Goal: Information Seeking & Learning: Check status

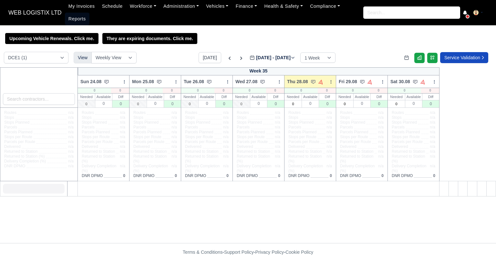
click at [89, 13] on link "Reports" at bounding box center [77, 19] width 25 height 13
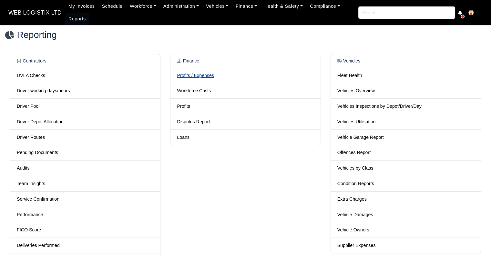
click at [203, 75] on link "Profits / Expenses" at bounding box center [195, 75] width 37 height 5
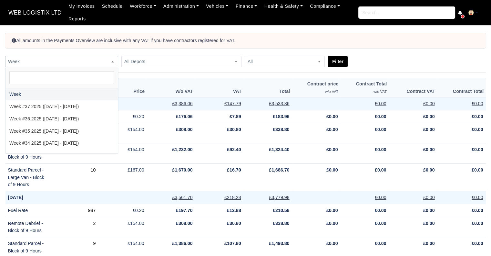
click at [106, 58] on span "Week" at bounding box center [61, 62] width 112 height 8
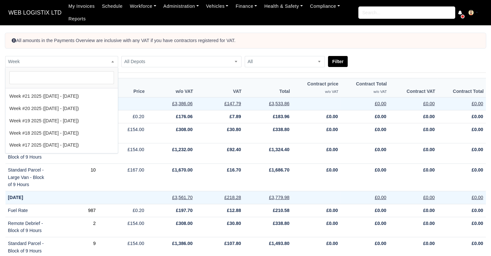
scroll to position [214, 0]
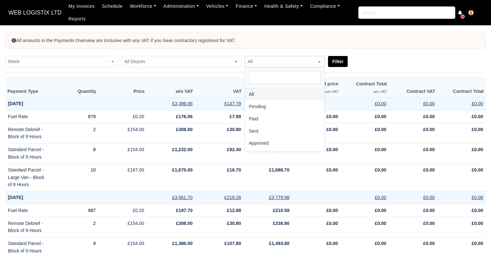
click at [316, 60] on span at bounding box center [319, 61] width 6 height 8
click at [175, 59] on span "All Depots" at bounding box center [182, 62] width 120 height 8
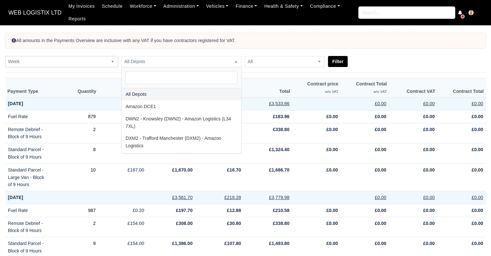
click at [110, 62] on span at bounding box center [113, 61] width 6 height 8
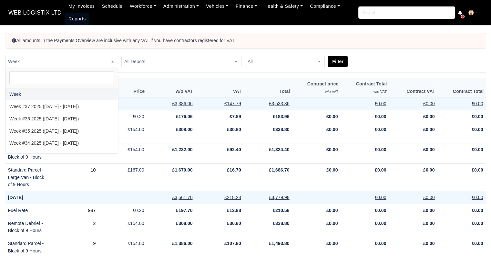
click at [74, 17] on link "Reports" at bounding box center [77, 19] width 25 height 13
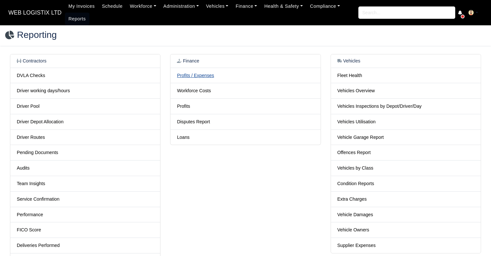
click at [183, 78] on link "Profits / Expenses" at bounding box center [195, 75] width 37 height 5
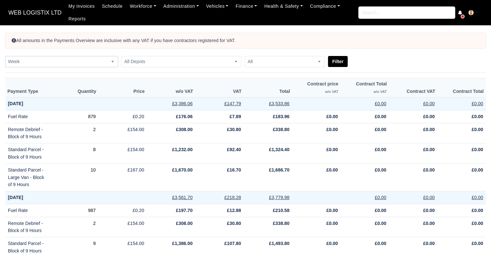
click at [108, 58] on span "Week" at bounding box center [61, 62] width 112 height 8
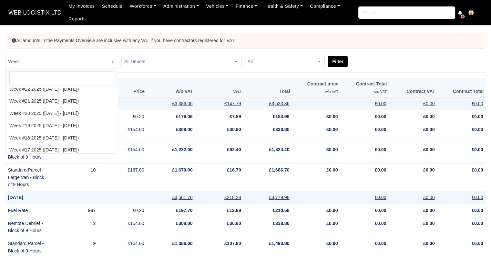
scroll to position [202, 0]
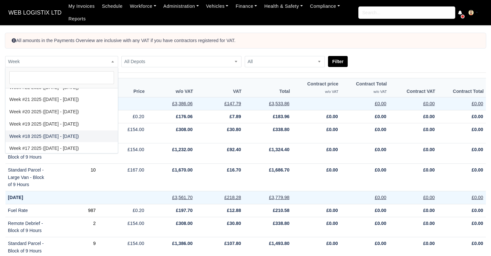
select select "2025-04-27|2025-05-03"
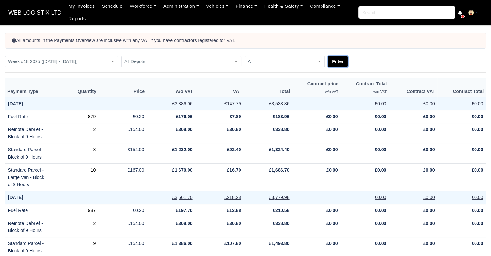
click at [346, 63] on button "Filter" at bounding box center [338, 61] width 20 height 11
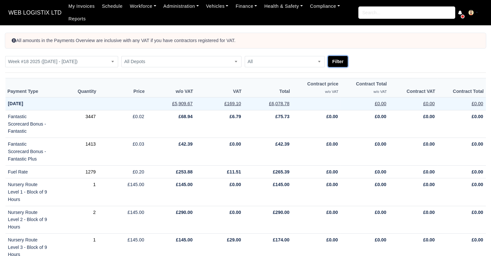
click at [342, 63] on button "Filter" at bounding box center [338, 61] width 20 height 11
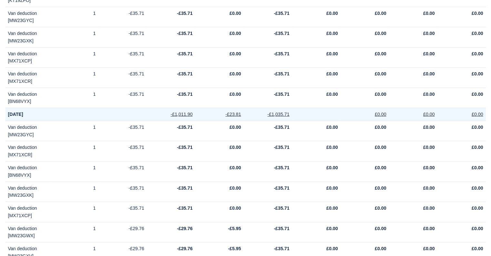
scroll to position [4609, 0]
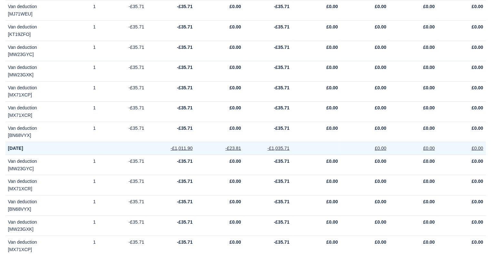
click at [7, 142] on td "May 1, 2025" at bounding box center [76, 148] width 142 height 13
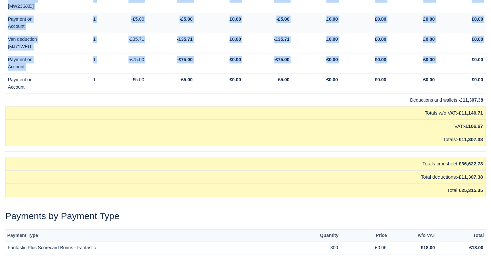
scroll to position [7451, 0]
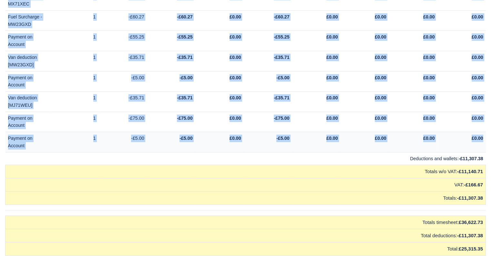
drag, startPoint x: 8, startPoint y: 105, endPoint x: 483, endPoint y: 72, distance: 476.1
copy tbody "May 1, 2025 -£1,011.90 -£23.81 -£1,035.71 £0.00 £0.00 £0.00 Van deduction [MW23…"
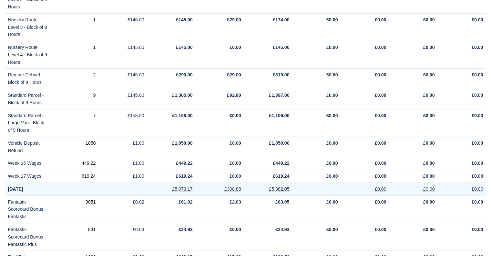
scroll to position [0, 0]
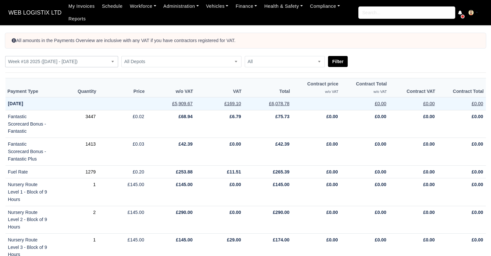
click at [102, 58] on span "Week #18 2025 ([DATE] - [DATE])" at bounding box center [61, 62] width 112 height 8
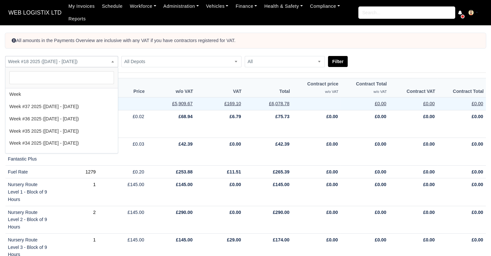
scroll to position [220, 0]
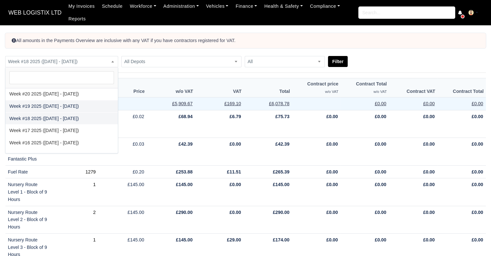
select select "2025-05-04|2025-05-10"
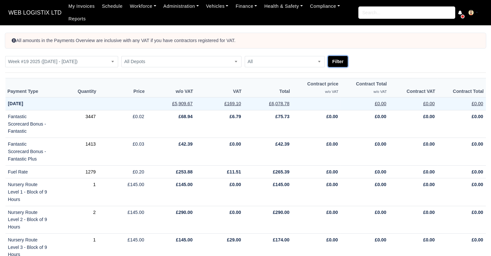
click at [335, 62] on button "Filter" at bounding box center [338, 61] width 20 height 11
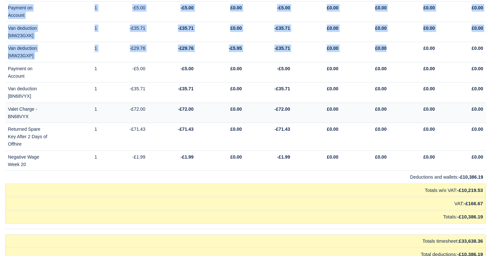
scroll to position [6903, 0]
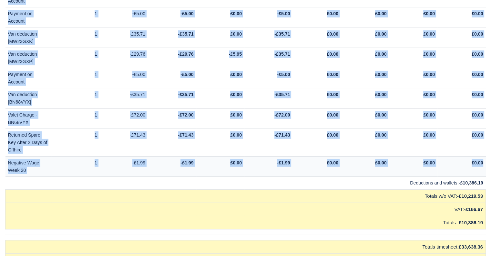
drag, startPoint x: 8, startPoint y: 123, endPoint x: 483, endPoint y: 116, distance: 474.7
copy tbody "May 4, 2025 -£1,111.19 -£23.81 -£1,135.00 £0.00 £0.00 £0.00 GIT & PL 2025 1 -£5…"
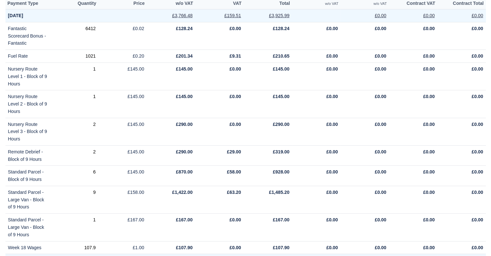
scroll to position [0, 0]
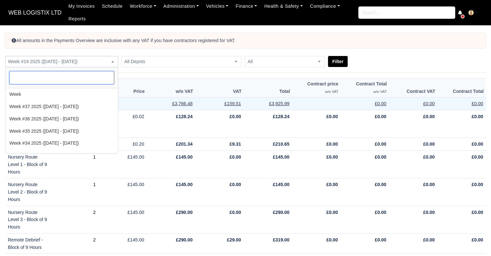
click at [65, 65] on span "Week #19 2025 ([DATE] - [DATE])" at bounding box center [61, 62] width 112 height 8
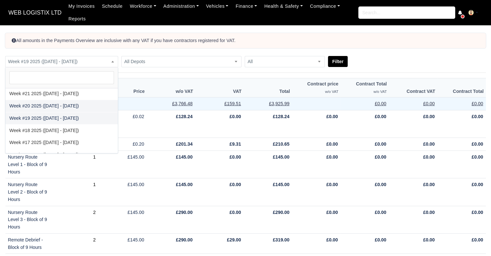
select select "2025-05-11|2025-05-17"
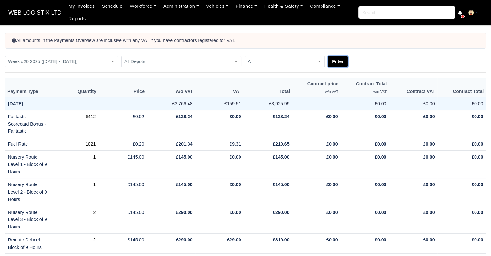
click at [340, 60] on button "Filter" at bounding box center [338, 61] width 20 height 11
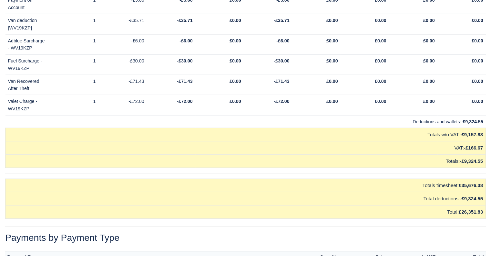
scroll to position [6310, 0]
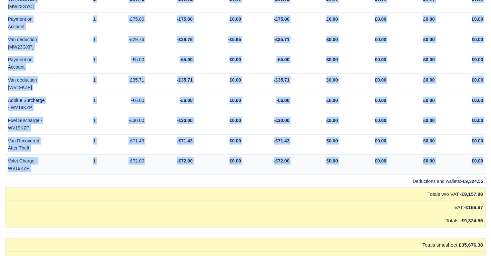
drag, startPoint x: 8, startPoint y: 80, endPoint x: 483, endPoint y: 115, distance: 476.6
copy tbody "Lor 63, 1358 -£8,320.33 -£00.48 -£8,300.25 £6.98 £7.25 £6.36 IPSUMDO SITA & C/A…"
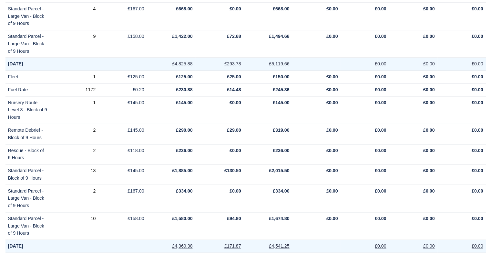
scroll to position [0, 0]
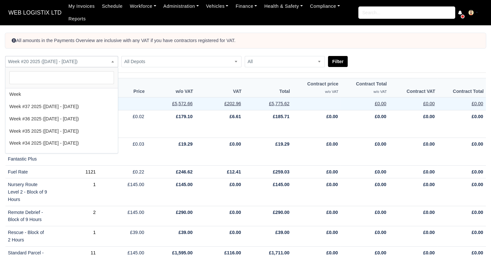
click at [72, 64] on span "Week #20 2025 ([DATE] - [DATE])" at bounding box center [61, 62] width 112 height 8
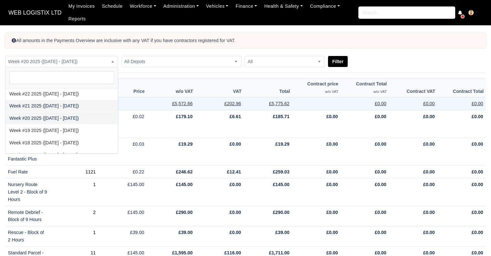
select select "2025-05-18|2025-05-24"
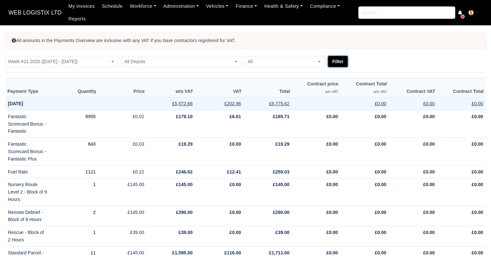
click at [337, 66] on button "Filter" at bounding box center [338, 61] width 20 height 11
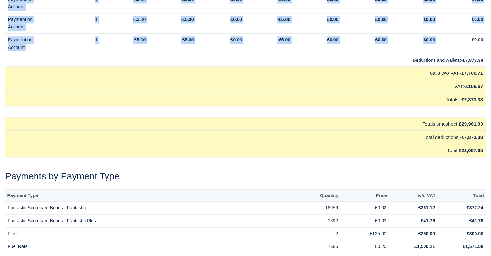
scroll to position [5534, 0]
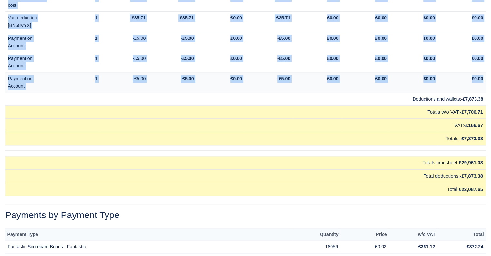
drag, startPoint x: 7, startPoint y: 56, endPoint x: 484, endPoint y: 40, distance: 477.4
copy tbody "May 18, 2025 -£1,052.33 -£23.81 -£1,076.14 £0.00 £0.00 £0.00 Van deduction [MW2…"
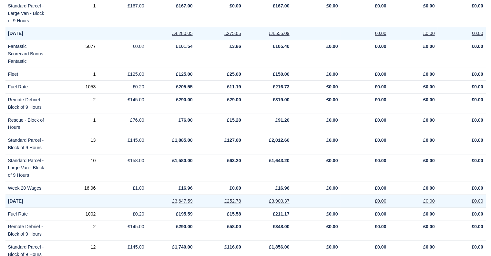
scroll to position [0, 0]
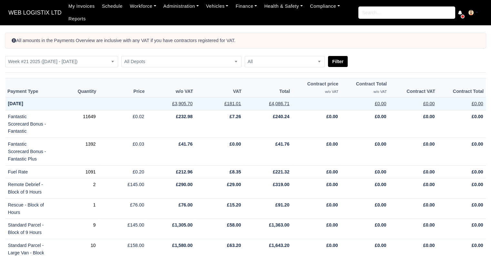
click at [102, 55] on div "All amounts in the Payments Overview are inclusive with any VAT if you have con…" at bounding box center [245, 50] width 491 height 34
click at [102, 61] on span "Week #21 2025 ([DATE] - [DATE])" at bounding box center [61, 62] width 112 height 8
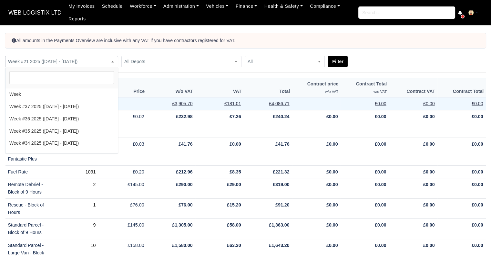
scroll to position [184, 0]
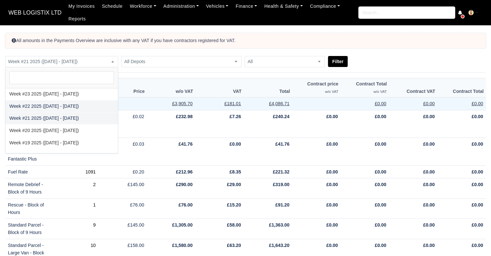
select select "2025-05-25|2025-05-31"
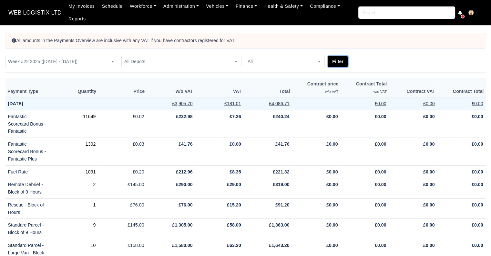
click at [343, 59] on button "Filter" at bounding box center [338, 61] width 20 height 11
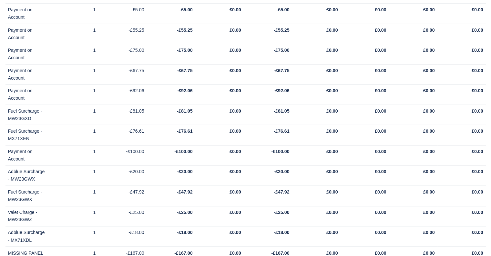
scroll to position [6014, 0]
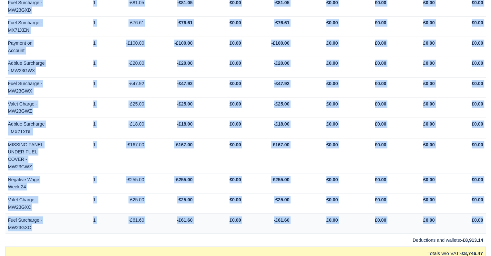
drag, startPoint x: 8, startPoint y: 165, endPoint x: 485, endPoint y: 173, distance: 476.9
copy tbody "May 25, 2025 -£1,080.90 -£23.81 -£1,104.71 £0.00 £0.00 £0.00 Van deduction [MW2…"
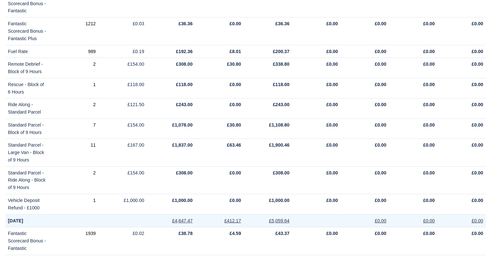
scroll to position [0, 0]
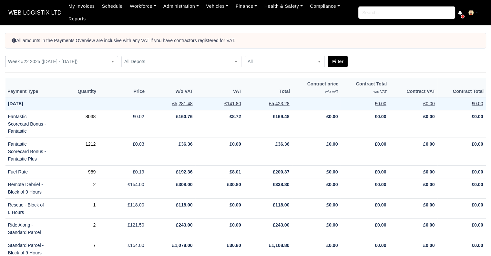
click at [105, 62] on span "Week #22 2025 ([DATE] - [DATE])" at bounding box center [61, 62] width 112 height 8
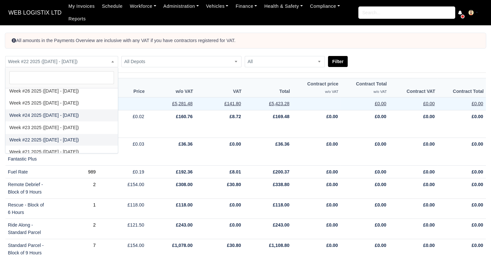
scroll to position [133, 0]
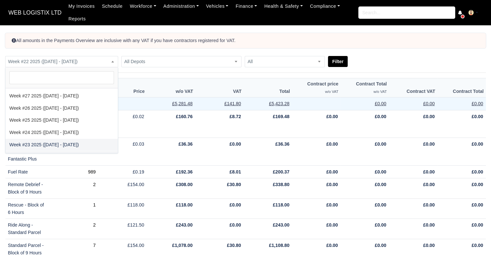
select select "2025-06-01|2025-06-07"
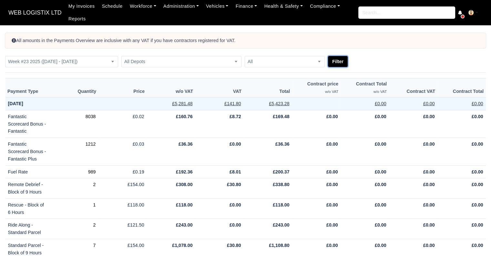
click at [336, 58] on button "Filter" at bounding box center [338, 61] width 20 height 11
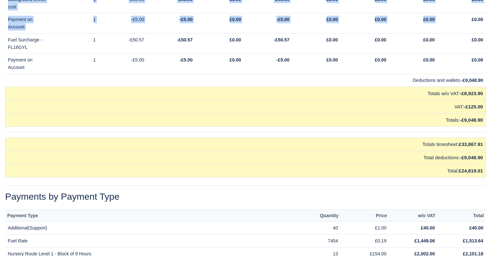
scroll to position [6357, 0]
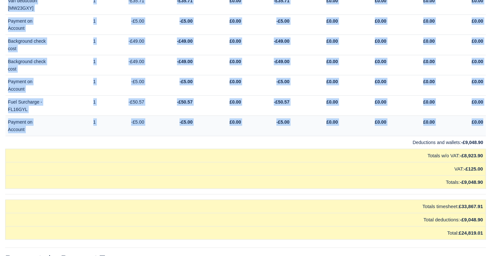
drag, startPoint x: 8, startPoint y: 164, endPoint x: 485, endPoint y: 98, distance: 482.0
copy tbody "Jun 1, 2025 -£1,277.57 -£17.86 -£1,295.43 £0.00 £0.00 £0.00 Rental Deposit 1 -£…"
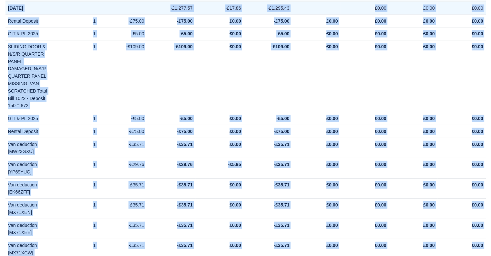
scroll to position [0, 0]
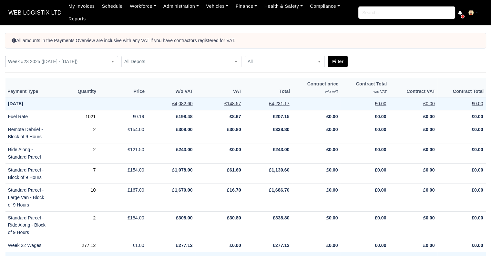
click at [97, 65] on span "Week #23 2025 ([DATE] - [DATE])" at bounding box center [61, 62] width 112 height 8
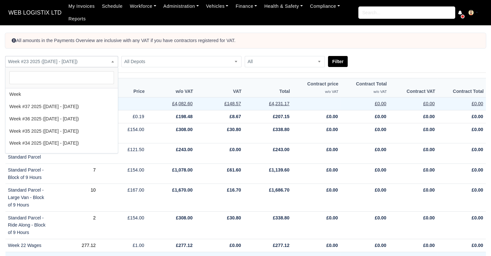
scroll to position [159, 0]
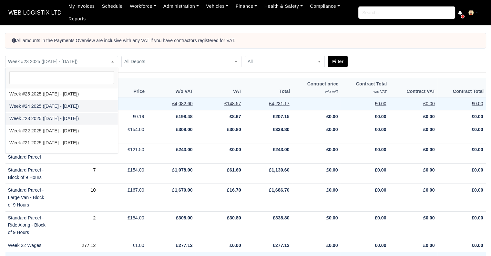
select select "2025-06-08|2025-06-14"
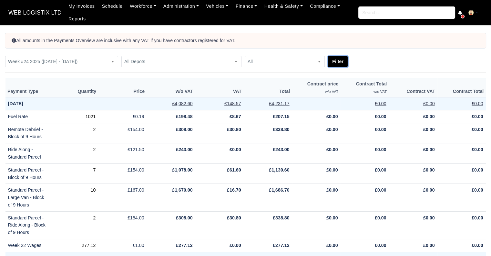
click at [337, 59] on button "Filter" at bounding box center [338, 61] width 20 height 11
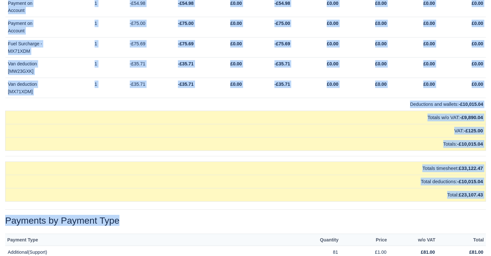
scroll to position [7022, 0]
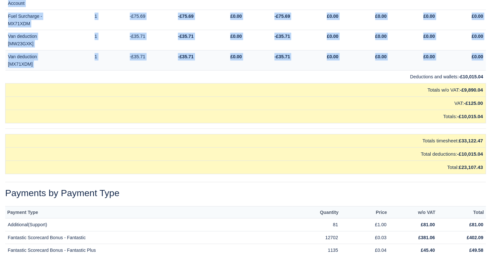
drag, startPoint x: 7, startPoint y: 146, endPoint x: 484, endPoint y: 15, distance: 494.1
copy tbody "Lor 4, 2053 -£7,411.62 -£91.38 -£1,619.40 £9.51 £9.24 £9.24 Ipsumd Sitamet 6 -£…"
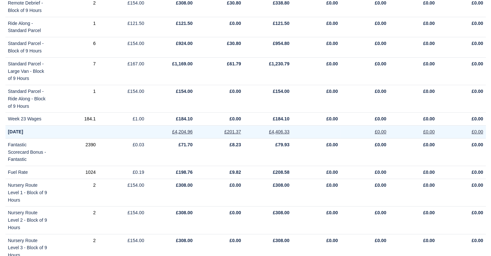
scroll to position [0, 0]
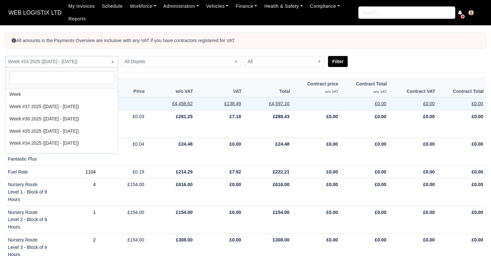
click at [72, 62] on span "Week #24 2025 ([DATE] - [DATE])" at bounding box center [61, 62] width 112 height 8
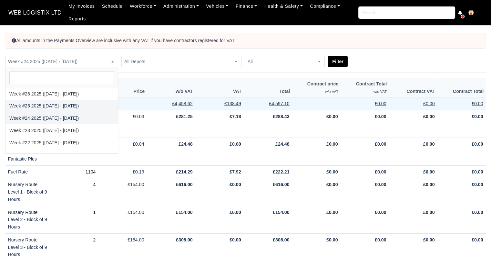
select select "2025-06-15|2025-06-21"
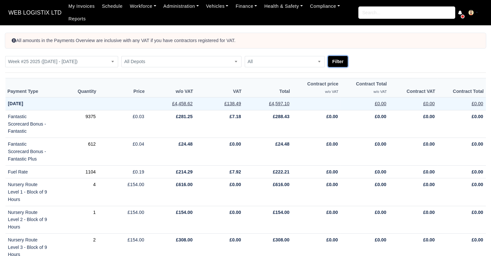
click at [336, 63] on button "Filter" at bounding box center [338, 61] width 20 height 11
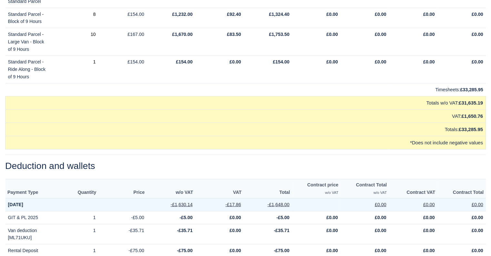
scroll to position [1664, 0]
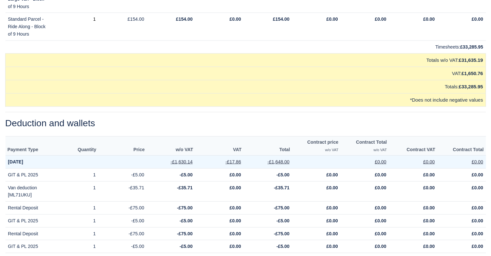
click at [9, 159] on strong "Jun 15, 2025" at bounding box center [15, 161] width 15 height 5
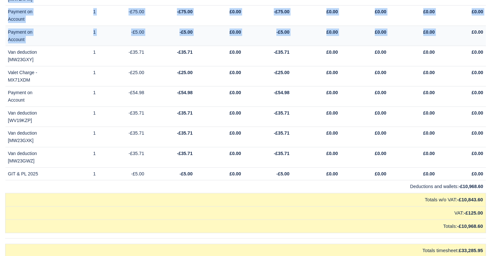
scroll to position [7463, 0]
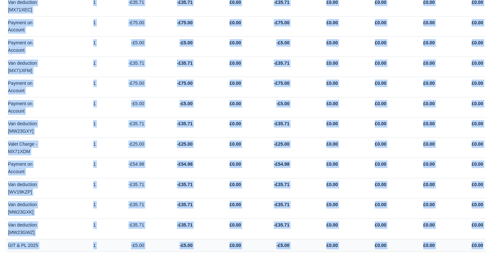
drag, startPoint x: 8, startPoint y: 149, endPoint x: 483, endPoint y: 207, distance: 478.4
copy tbody "Jun 15, 2025 -£1,630.14 -£17.86 -£1,648.00 £0.00 £0.00 £0.00 GIT & PL 2025 1 -£…"
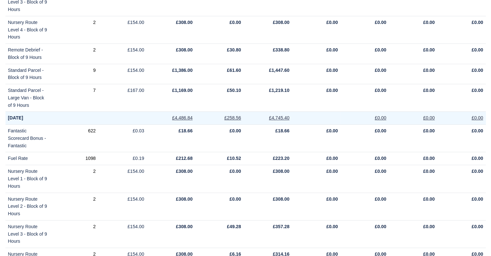
scroll to position [0, 0]
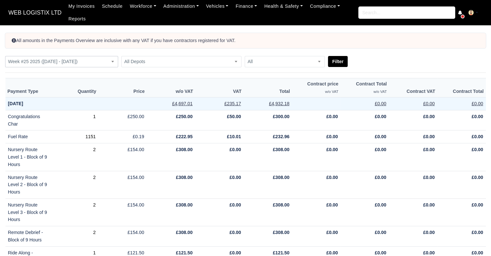
click at [81, 65] on span "Week #25 2025 ([DATE] - [DATE])" at bounding box center [61, 62] width 112 height 8
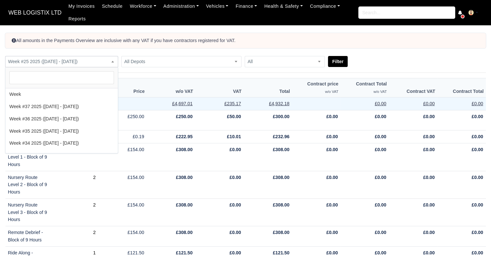
scroll to position [135, 0]
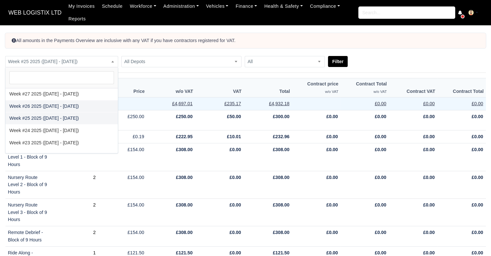
select select "2025-06-22|2025-06-28"
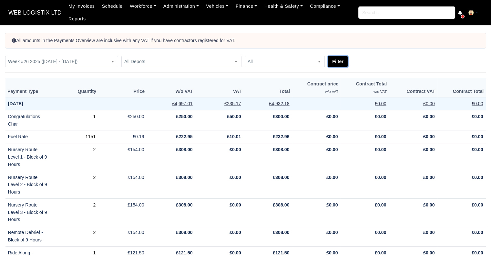
click at [340, 63] on button "Filter" at bounding box center [338, 61] width 20 height 11
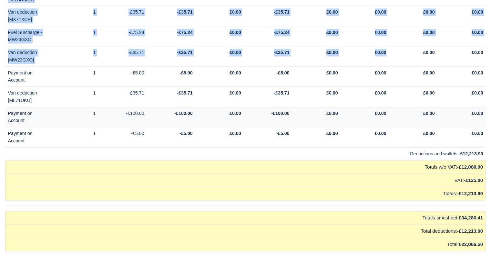
scroll to position [8068, 0]
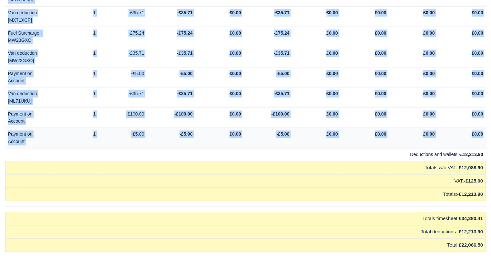
drag, startPoint x: 8, startPoint y: 239, endPoint x: 484, endPoint y: 88, distance: 499.5
copy tbody "Lor 50, 6420 -£5,102.40 -£55.96 -£8,412.82 £5.84 £0.37 £3.36 Ipsumd Sitamet 0 -…"
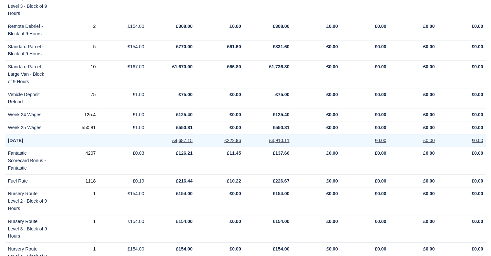
scroll to position [0, 0]
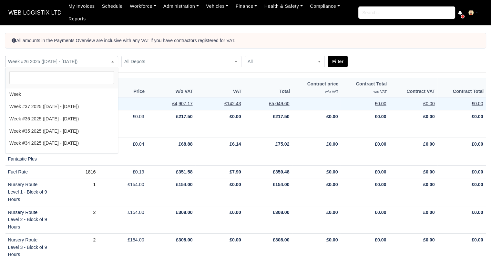
click at [101, 63] on span "Week #26 2025 ([DATE] - [DATE])" at bounding box center [61, 62] width 112 height 8
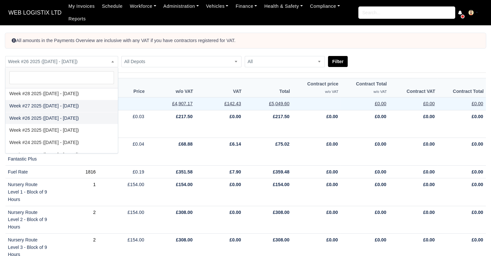
select select "[DATE]|[DATE]"
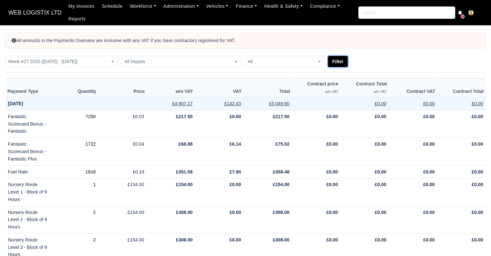
click at [337, 60] on button "Filter" at bounding box center [338, 61] width 20 height 11
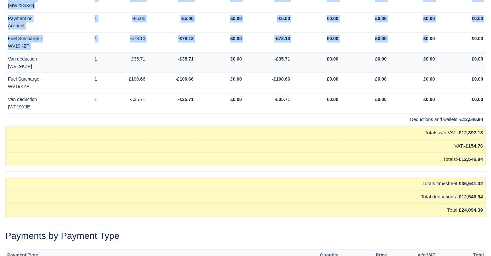
scroll to position [8279, 0]
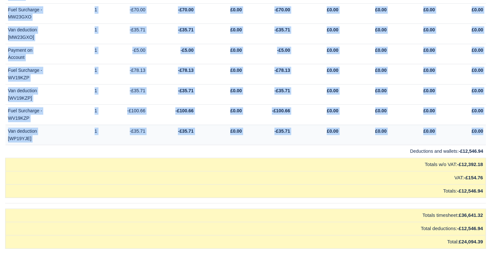
drag, startPoint x: 6, startPoint y: 143, endPoint x: 483, endPoint y: 88, distance: 480.1
copy tbody "Jun 29, 2025 -£1,863.17 -£17.86 -£1,881.03 £0.00 £0.00 £0.00 Negative Wage Week…"
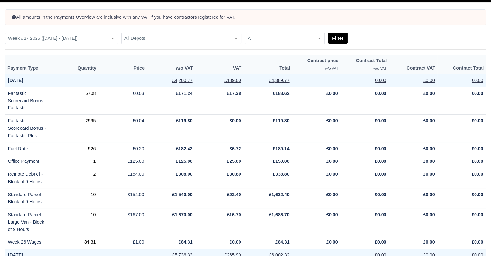
scroll to position [0, 0]
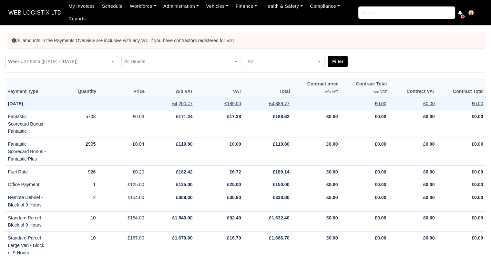
click at [74, 62] on span "Week #27 2025 ([DATE] - [DATE])" at bounding box center [61, 62] width 112 height 8
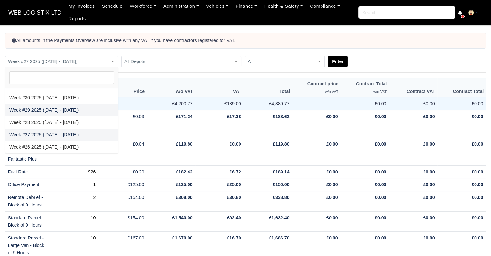
scroll to position [84, 0]
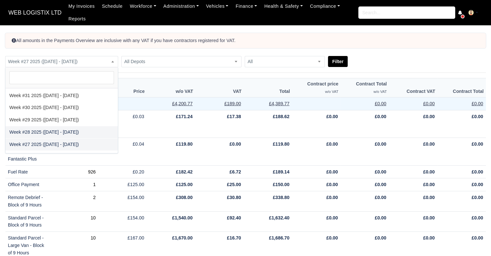
select select "2025-07-06|2025-07-12"
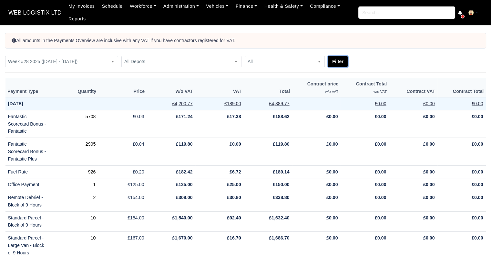
click at [343, 56] on button "Filter" at bounding box center [338, 61] width 20 height 11
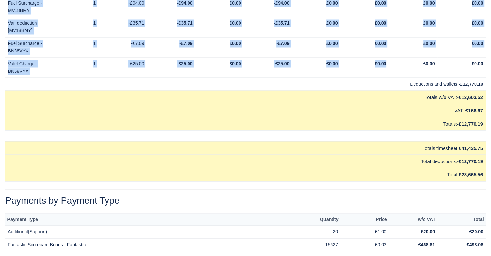
scroll to position [8522, 0]
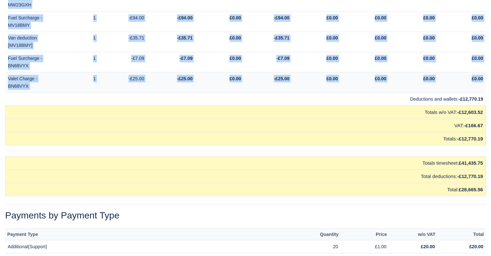
drag, startPoint x: 7, startPoint y: 116, endPoint x: 483, endPoint y: 27, distance: 484.5
copy tbody "Jul 6, 2025 -£1,684.76 -£23.81 -£1,708.57 £0.00 £0.00 £0.00 Van deduction [MW23…"
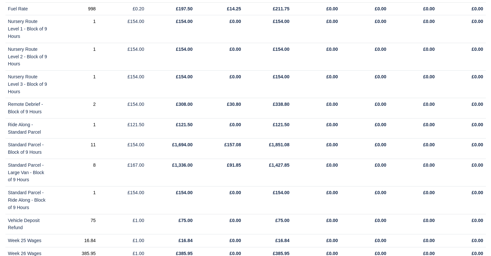
scroll to position [0, 0]
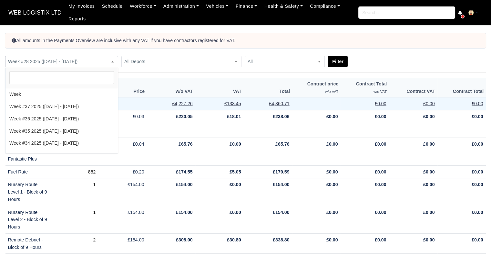
click at [62, 58] on span "Week #28 2025 ([DATE] - [DATE])" at bounding box center [61, 62] width 112 height 8
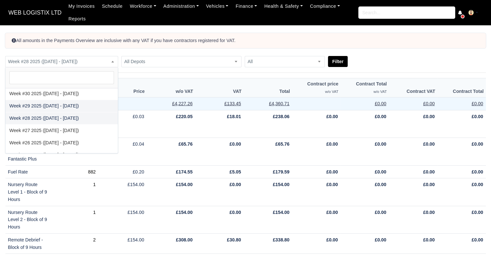
drag, startPoint x: 62, startPoint y: 101, endPoint x: 57, endPoint y: 101, distance: 5.2
select select "2025-07-13|2025-07-19"
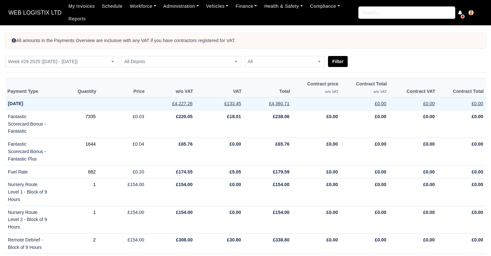
click at [340, 55] on div "All amounts in the Payments Overview are inclusive with any VAT if you have con…" at bounding box center [245, 50] width 491 height 34
click at [341, 61] on button "Filter" at bounding box center [338, 61] width 20 height 11
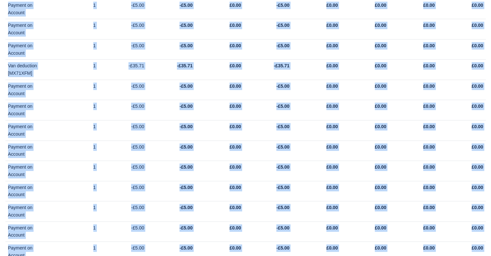
scroll to position [7947, 0]
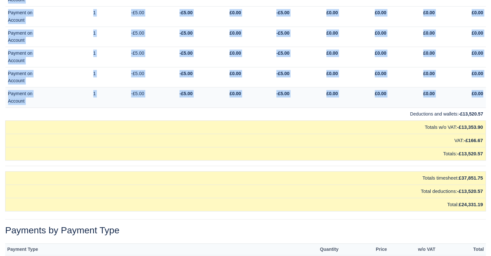
drag, startPoint x: 8, startPoint y: 173, endPoint x: 483, endPoint y: 65, distance: 487.6
copy tbody "Lor 37, 3327 -£8,003.60 -£14.52 -£7,129.20 £0.88 £0.67 £9.67 IPS & DO 6392 5 -£…"
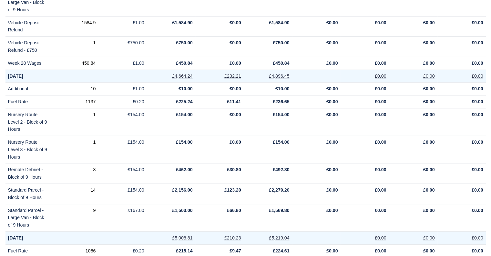
scroll to position [0, 0]
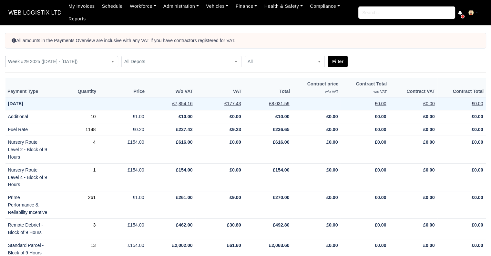
click at [63, 63] on span "Week #29 2025 ([DATE] - [DATE])" at bounding box center [61, 62] width 112 height 8
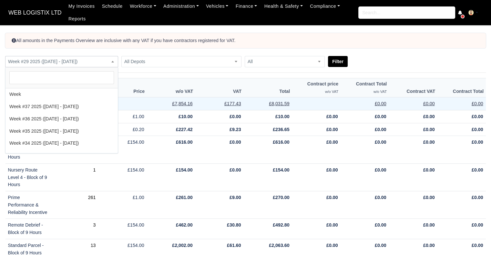
scroll to position [86, 0]
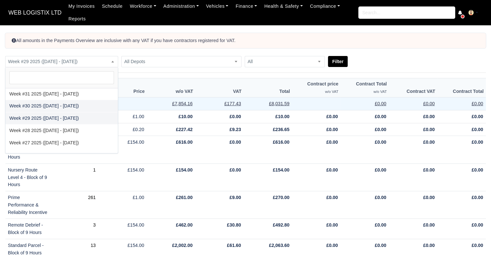
select select "[DATE]|[DATE]"
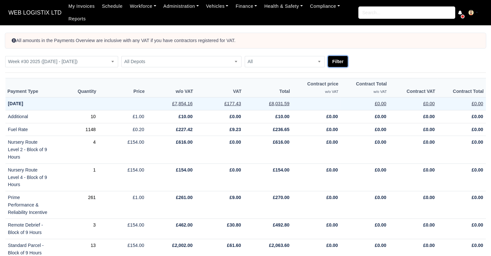
click at [341, 62] on button "Filter" at bounding box center [338, 61] width 20 height 11
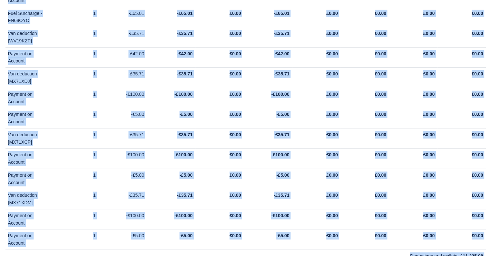
scroll to position [7194, 0]
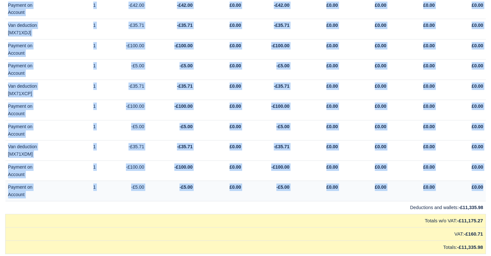
drag, startPoint x: 6, startPoint y: 175, endPoint x: 484, endPoint y: 157, distance: 477.8
copy tbody "Jul 20, 2025 -£1,209.48 -£23.81 -£1,233.29 £0.00 £0.00 £0.00 Van deduction [MW2…"
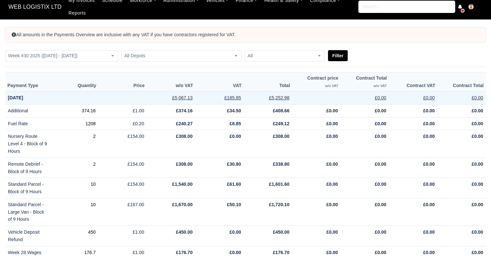
scroll to position [0, 0]
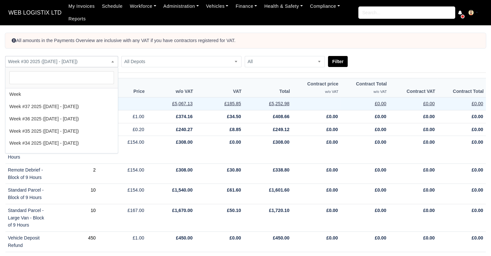
click at [80, 65] on span "Week #30 2025 ([DATE] - [DATE])" at bounding box center [61, 62] width 112 height 8
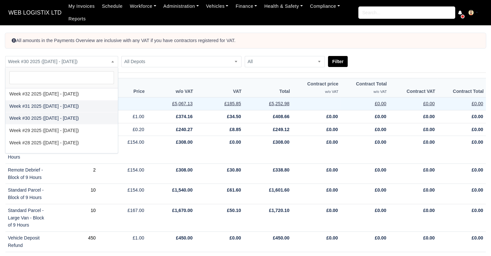
select select "2025-07-27|2025-08-02"
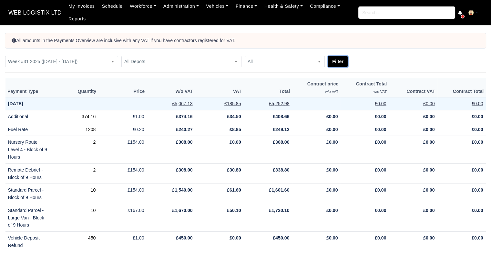
click at [341, 61] on button "Filter" at bounding box center [338, 61] width 20 height 11
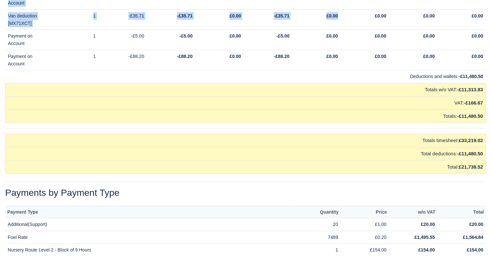
scroll to position [7069, 0]
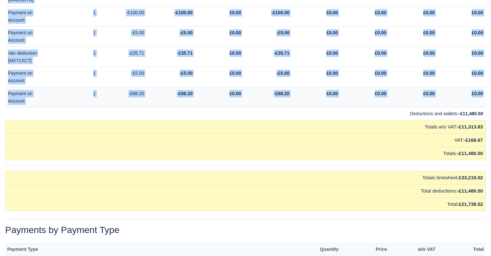
drag, startPoint x: 8, startPoint y: 170, endPoint x: 483, endPoint y: 78, distance: 484.5
click at [483, 87] on td "£0.00" at bounding box center [462, 97] width 48 height 20
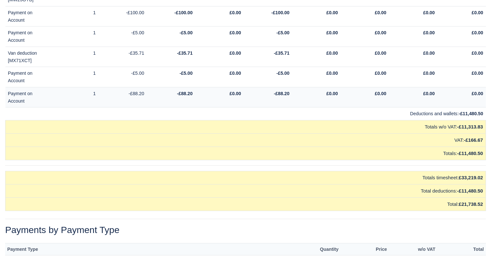
click at [483, 87] on td "£0.00" at bounding box center [462, 97] width 48 height 20
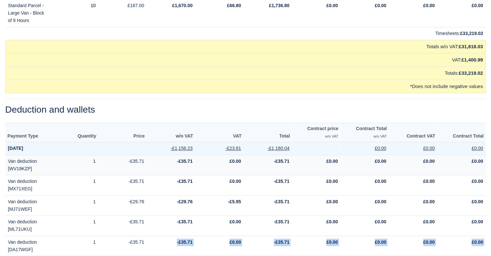
scroll to position [1022, 0]
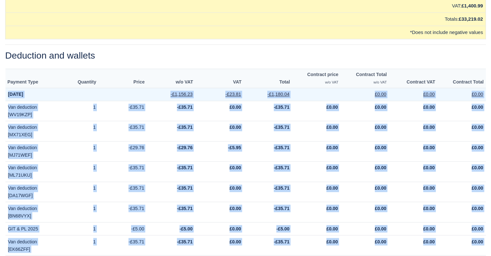
drag, startPoint x: 483, startPoint y: 78, endPoint x: 8, endPoint y: 94, distance: 475.5
copy tbody "Jul 27, 2025 -£1,156.23 -£23.81 -£1,180.04 £0.00 £0.00 £0.00 Van deduction [WV1…"
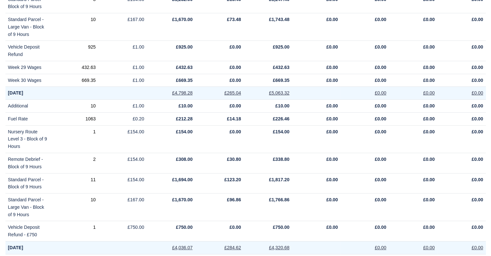
scroll to position [0, 0]
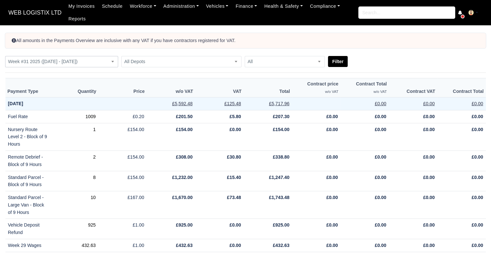
click at [87, 58] on span "Week #31 2025 ([DATE] - [DATE])" at bounding box center [61, 62] width 112 height 8
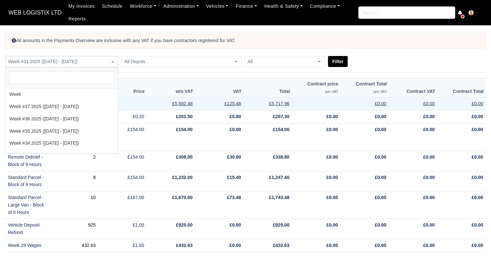
scroll to position [62, 0]
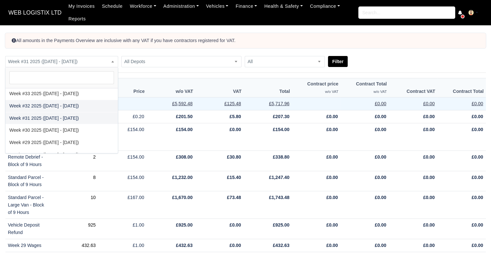
select select "2025-08-03|2025-08-09"
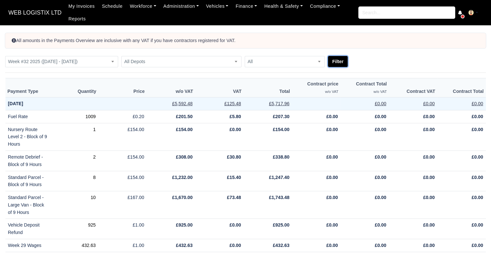
click at [340, 59] on button "Filter" at bounding box center [338, 61] width 20 height 11
